Goal: Task Accomplishment & Management: Manage account settings

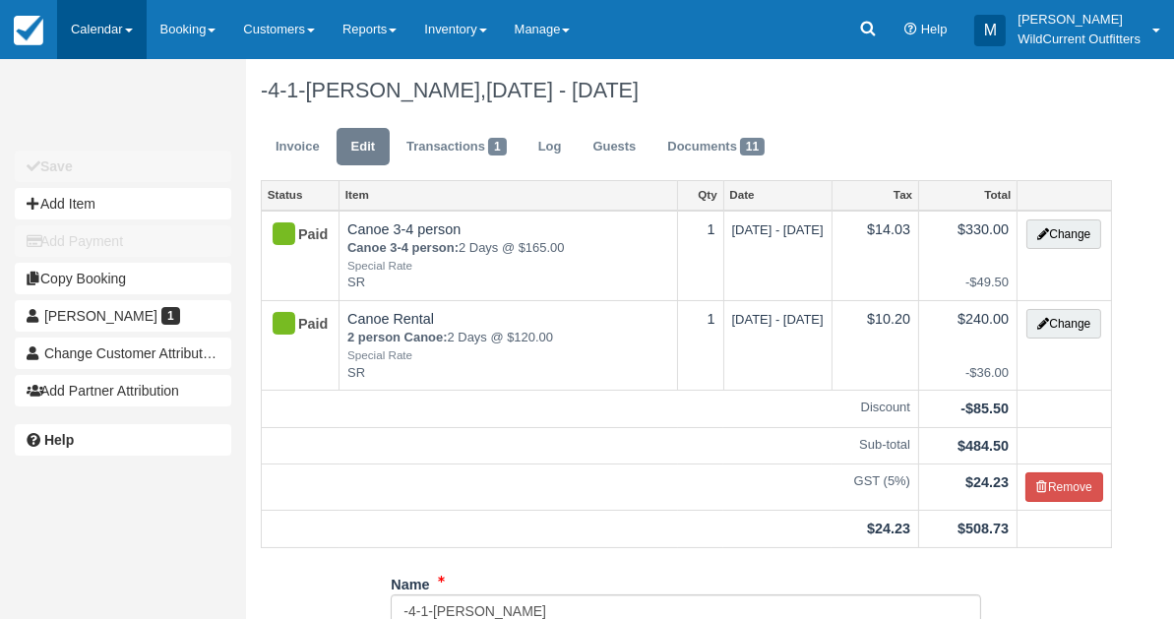
click at [80, 27] on link "Calendar" at bounding box center [102, 29] width 90 height 59
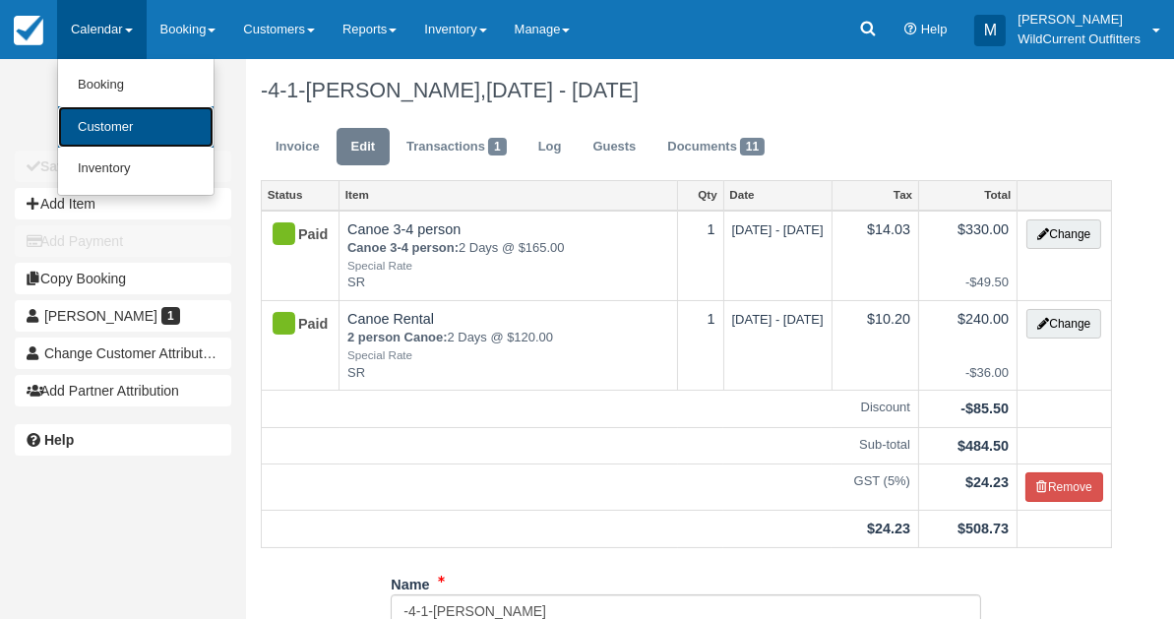
click at [93, 145] on link "Customer" at bounding box center [135, 127] width 155 height 42
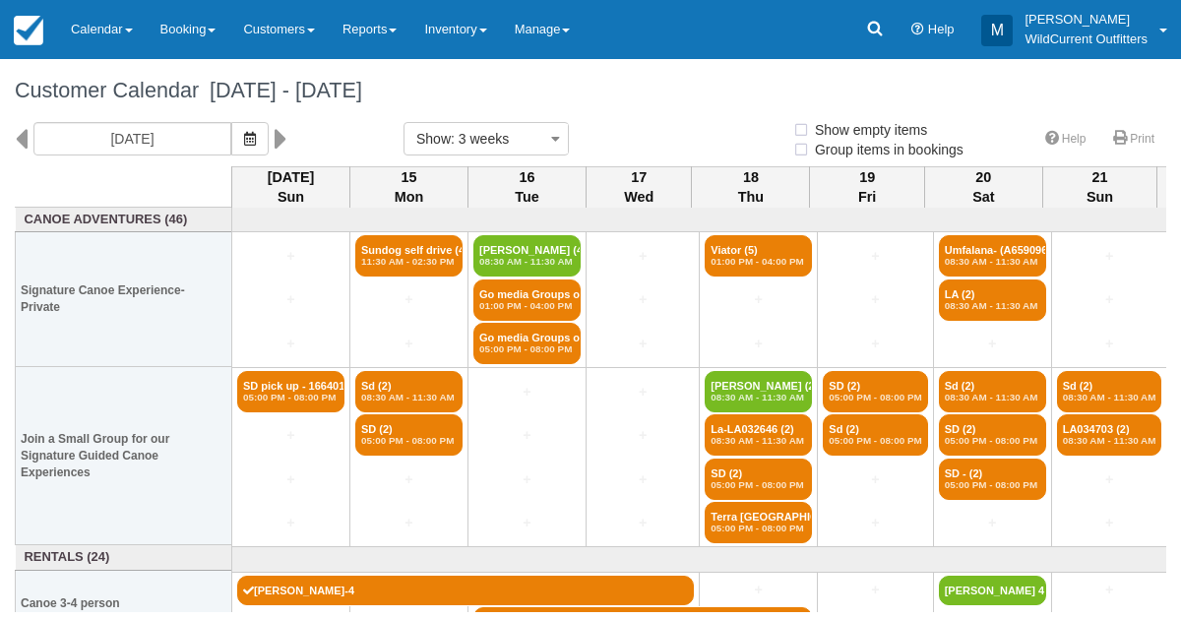
select select
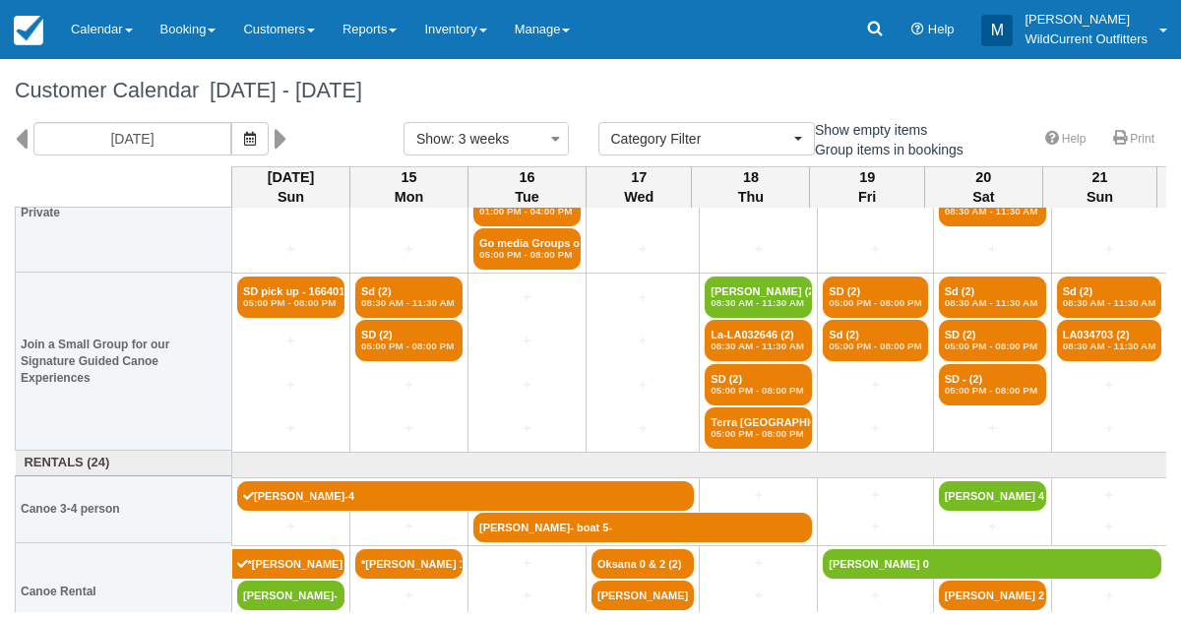
scroll to position [190, 0]
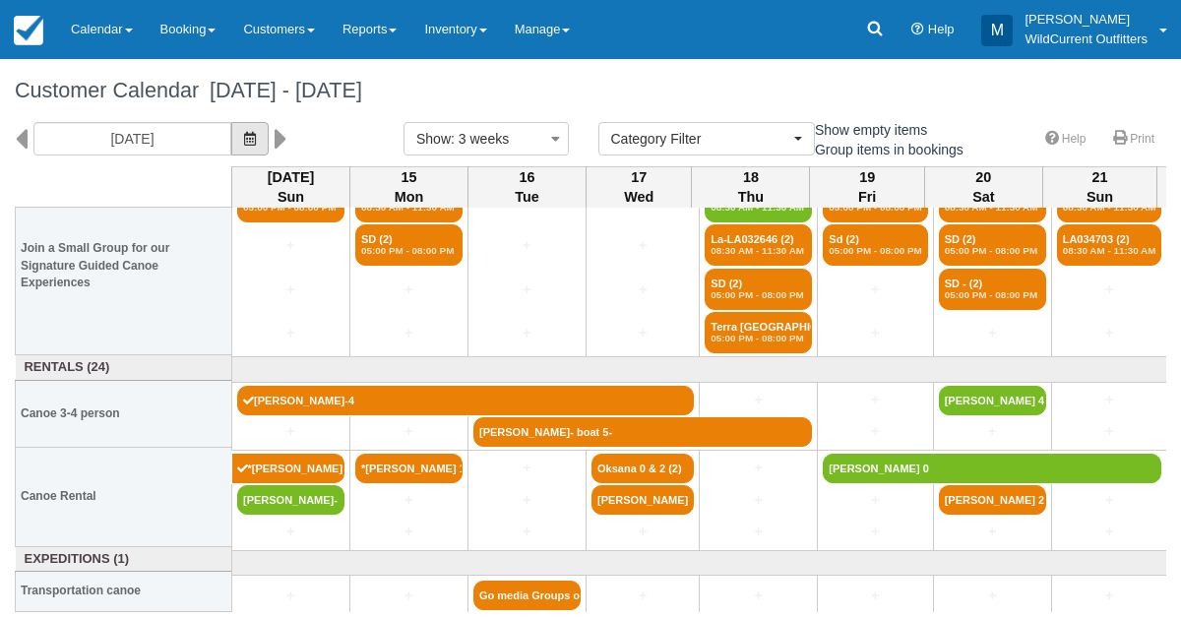
click at [256, 132] on icon "button" at bounding box center [250, 139] width 12 height 14
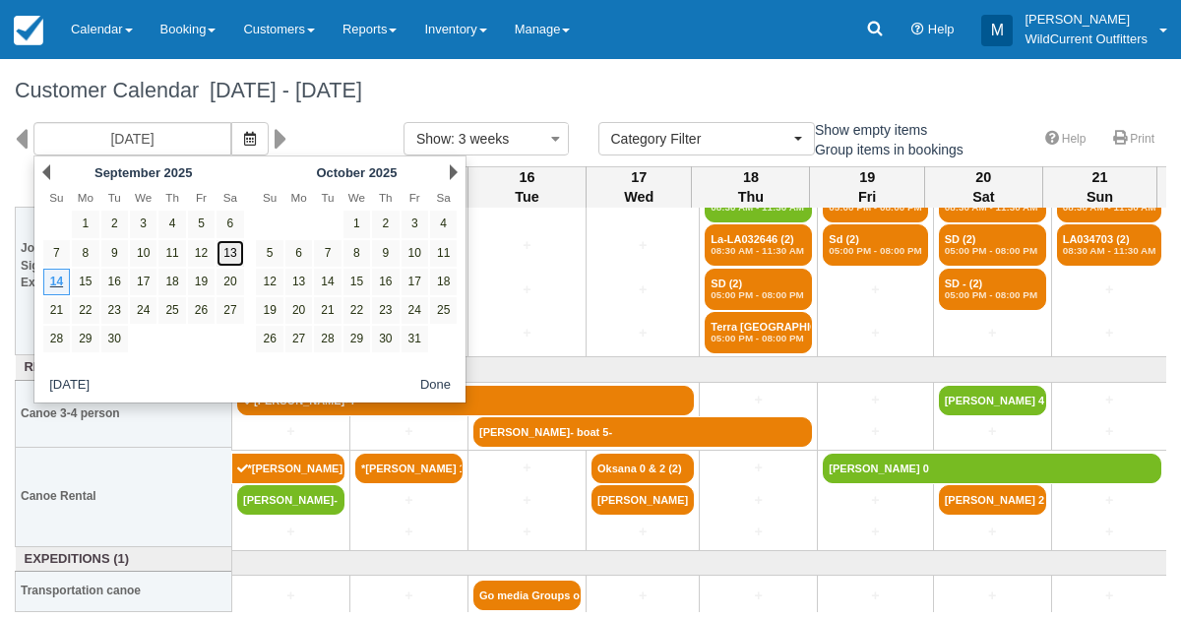
click at [230, 245] on link "13" at bounding box center [229, 253] width 27 height 27
type input "09/13/25"
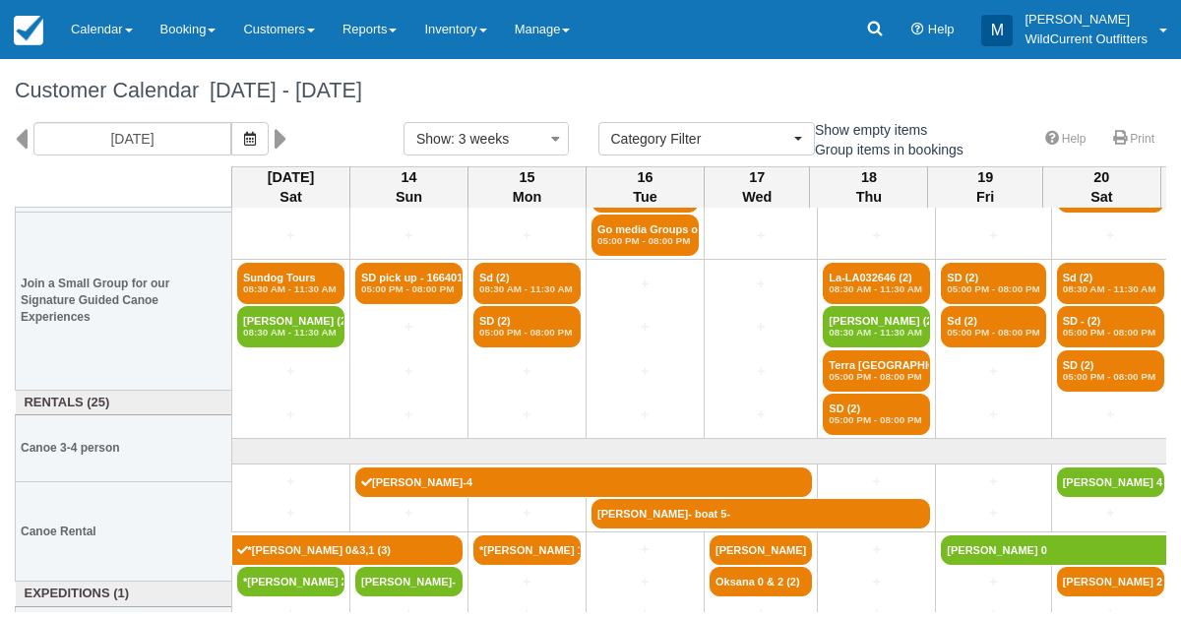
scroll to position [190, 0]
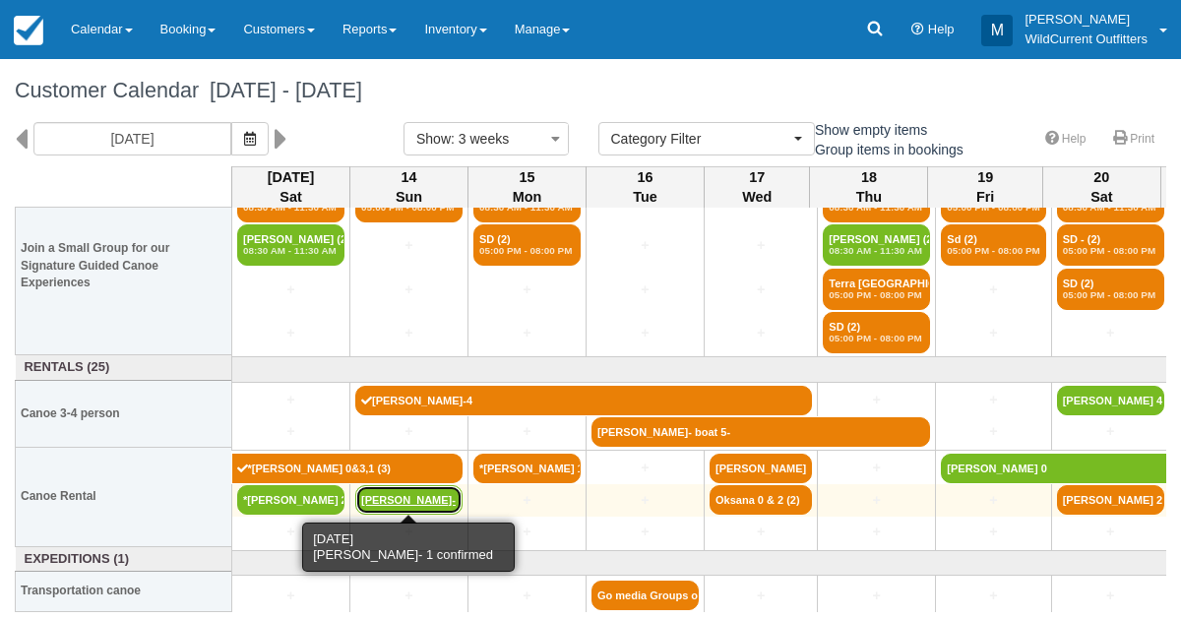
click at [400, 485] on link "Elisabeth Gernhuber-" at bounding box center [408, 500] width 107 height 30
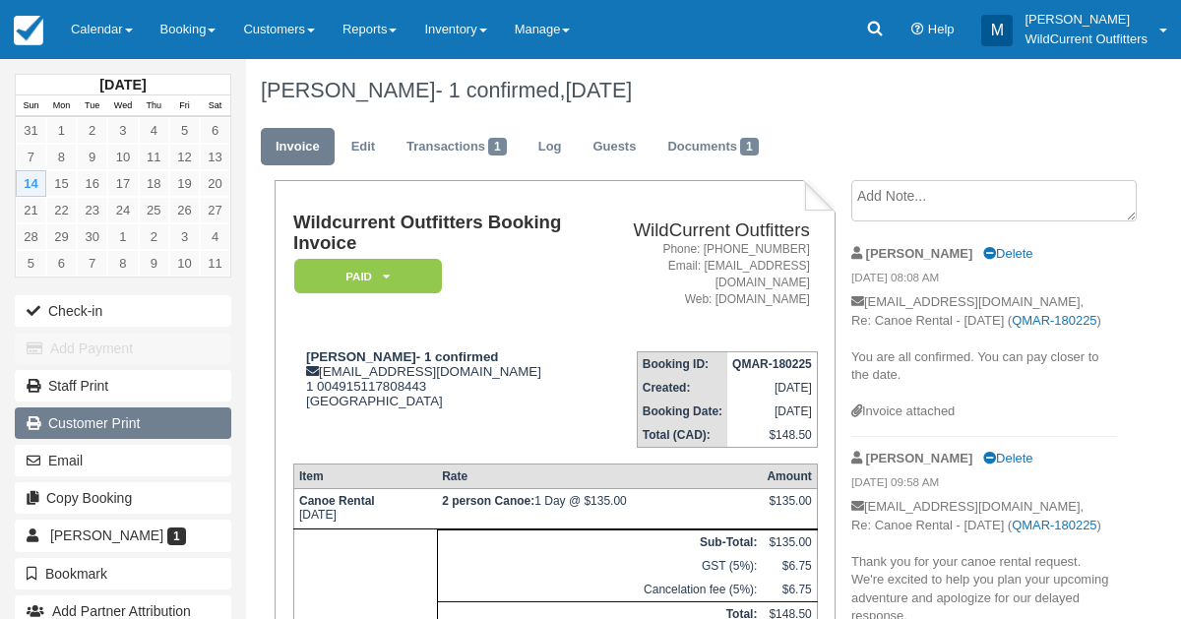
click at [155, 428] on link "Customer Print" at bounding box center [123, 422] width 216 height 31
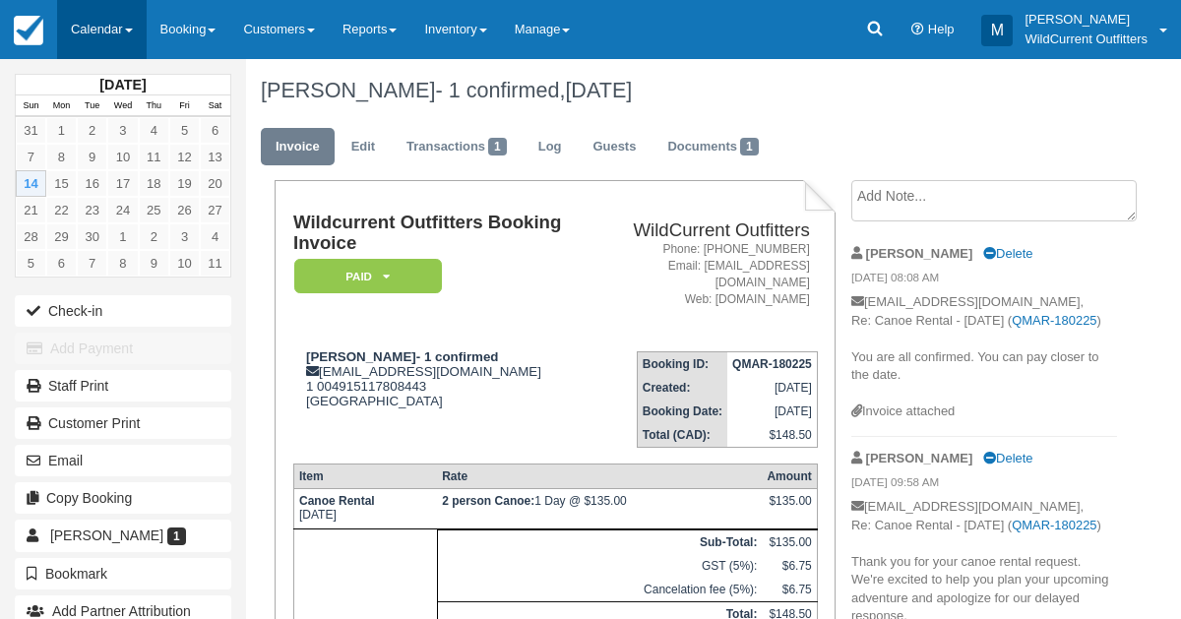
click at [75, 33] on link "Calendar" at bounding box center [102, 29] width 90 height 59
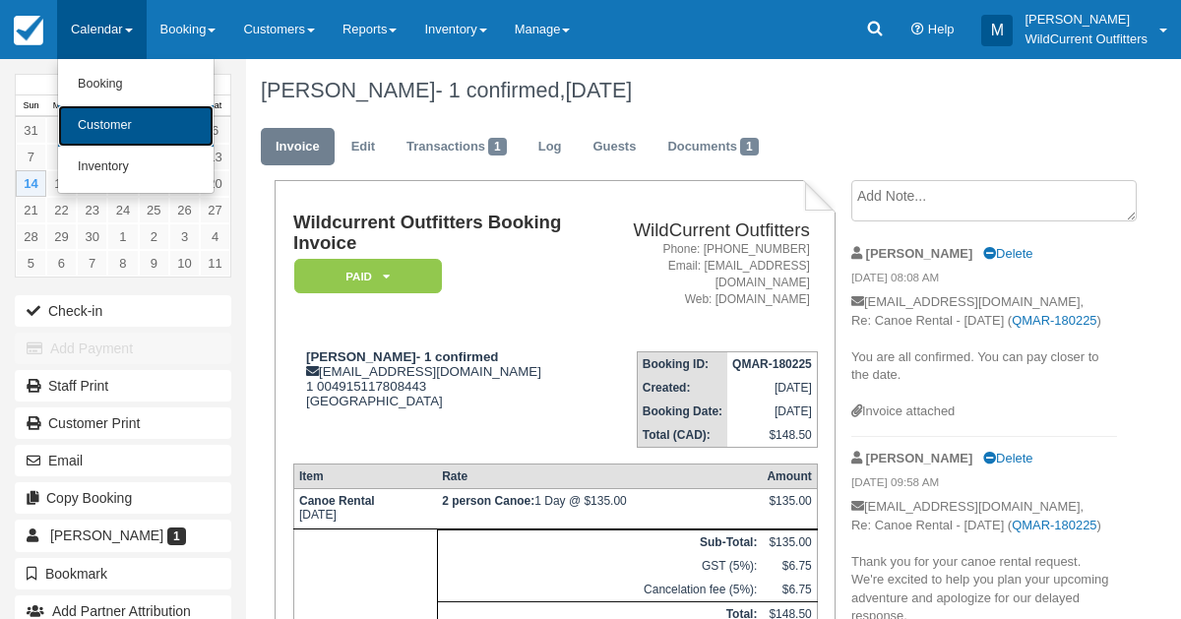
click at [74, 118] on link "Customer" at bounding box center [135, 125] width 155 height 41
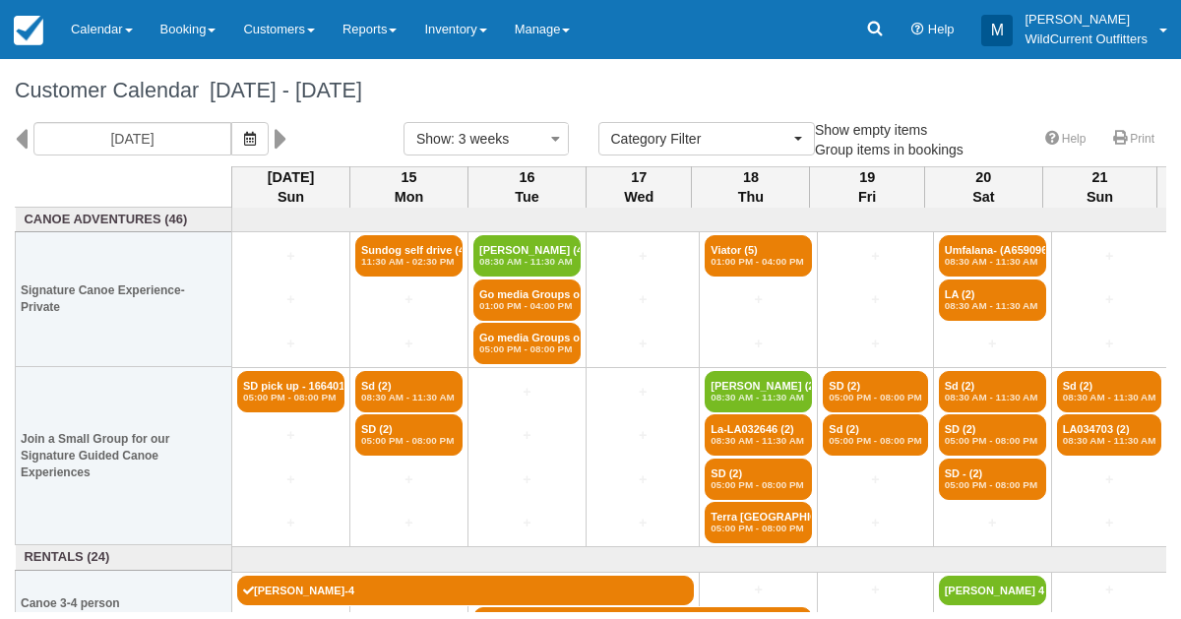
select select
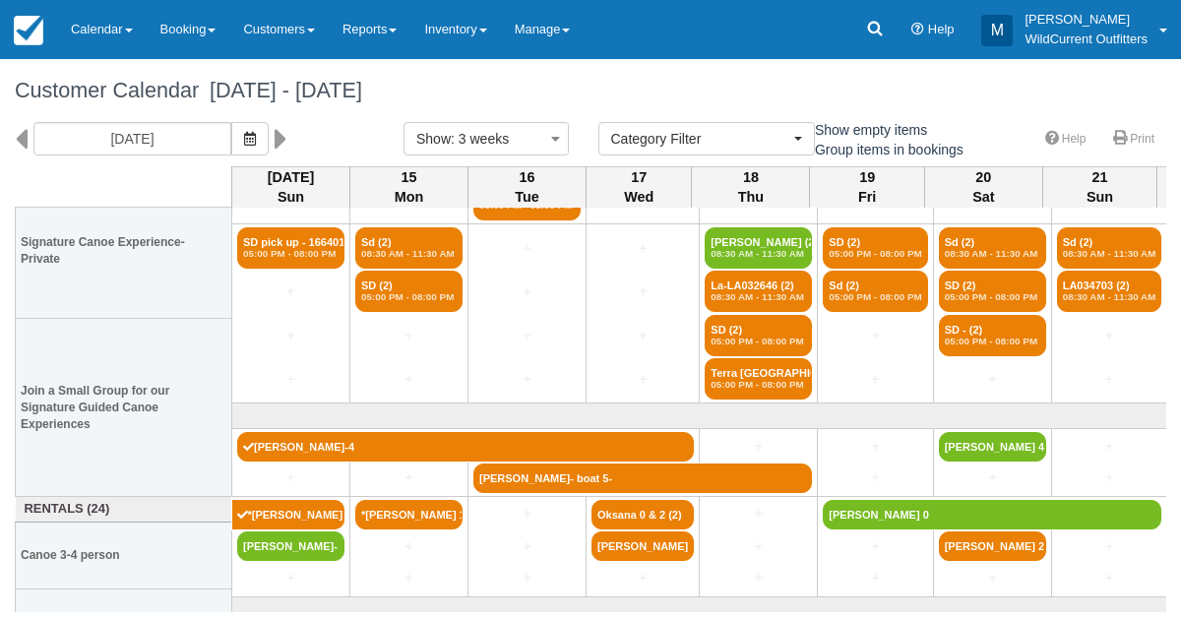
scroll to position [190, 0]
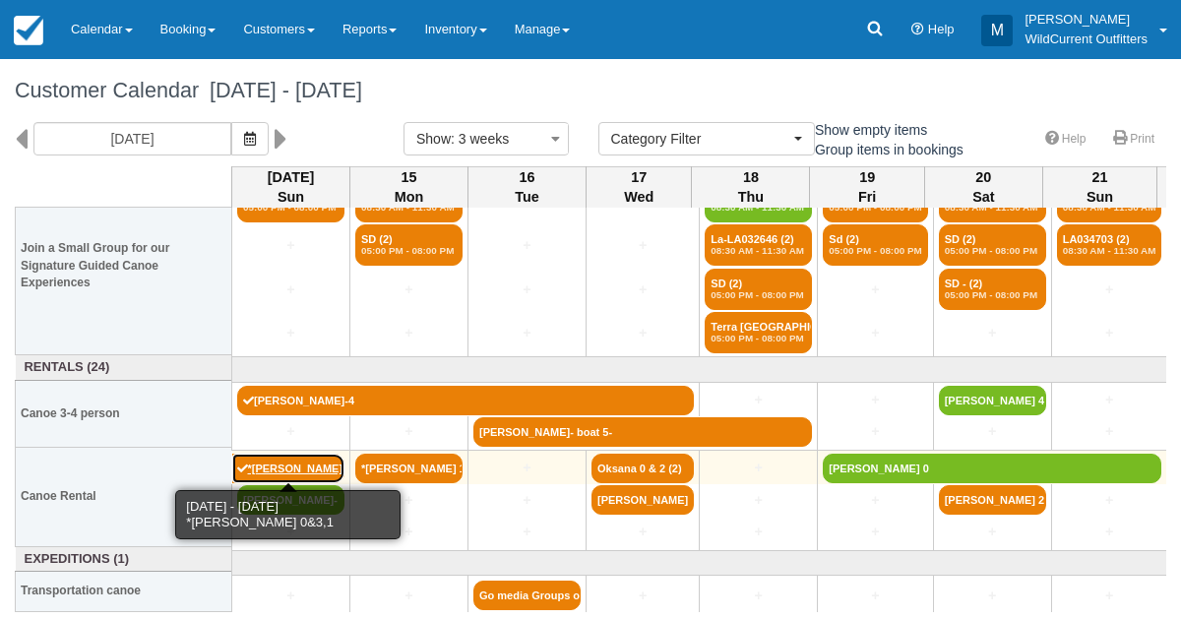
click at [286, 466] on link "*Jennifer Kaptein 0&3,1 (3)" at bounding box center [288, 469] width 113 height 30
